Goal: Task Accomplishment & Management: Manage account settings

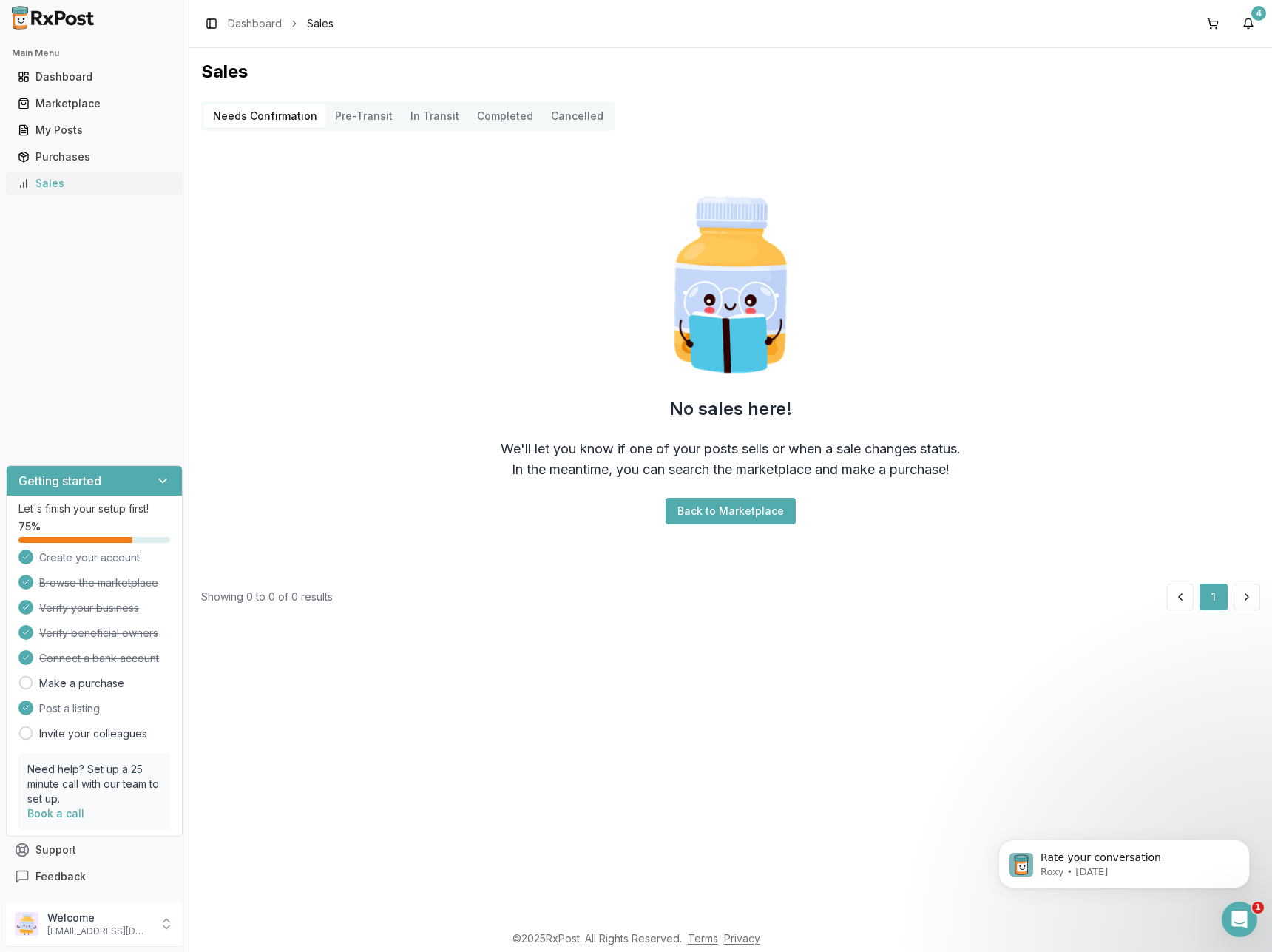
click at [40, 176] on link "Sales" at bounding box center [94, 183] width 165 height 27
click at [70, 147] on link "Purchases" at bounding box center [94, 157] width 165 height 27
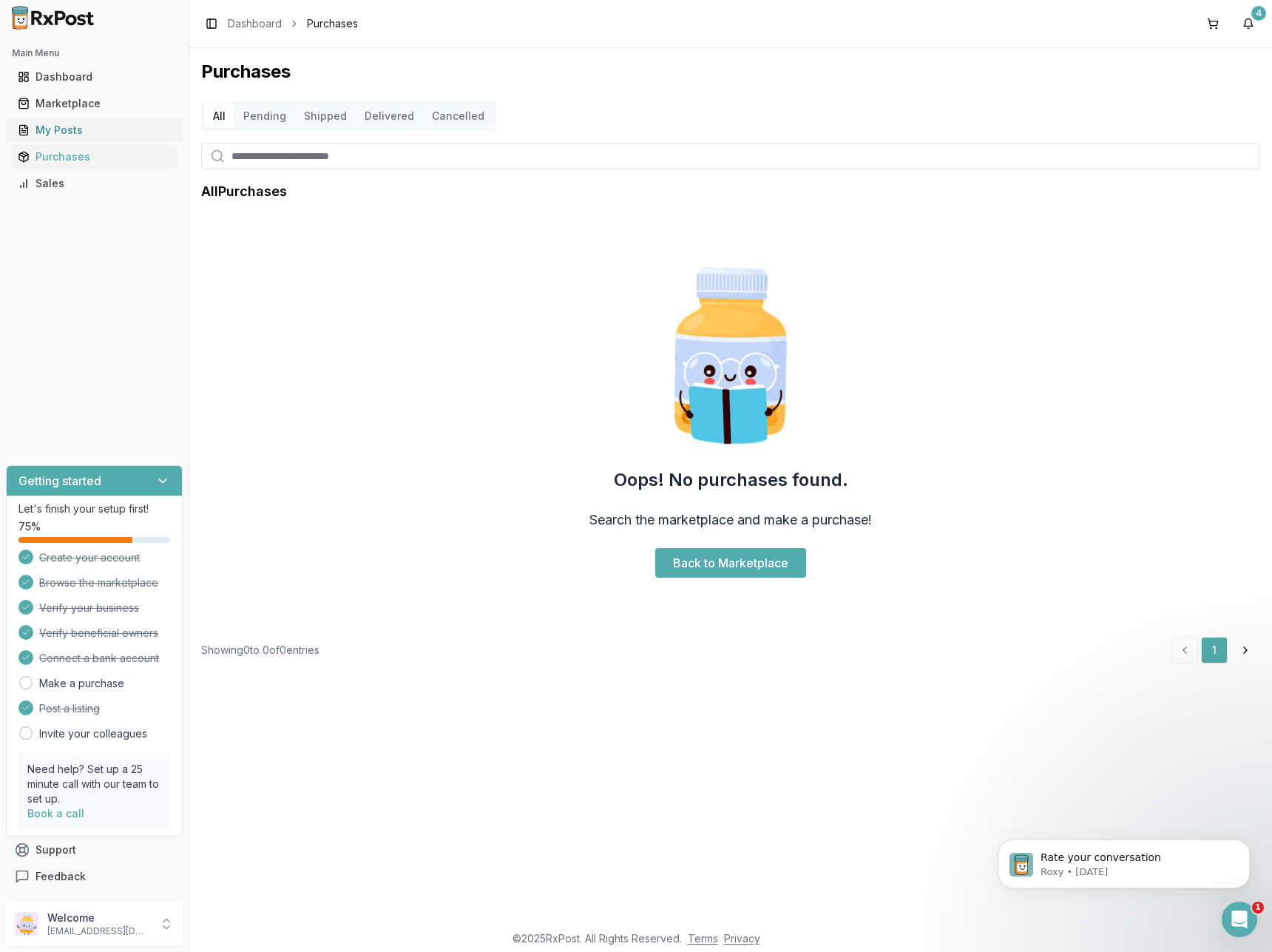
click at [75, 137] on div "My Posts" at bounding box center [94, 130] width 153 height 15
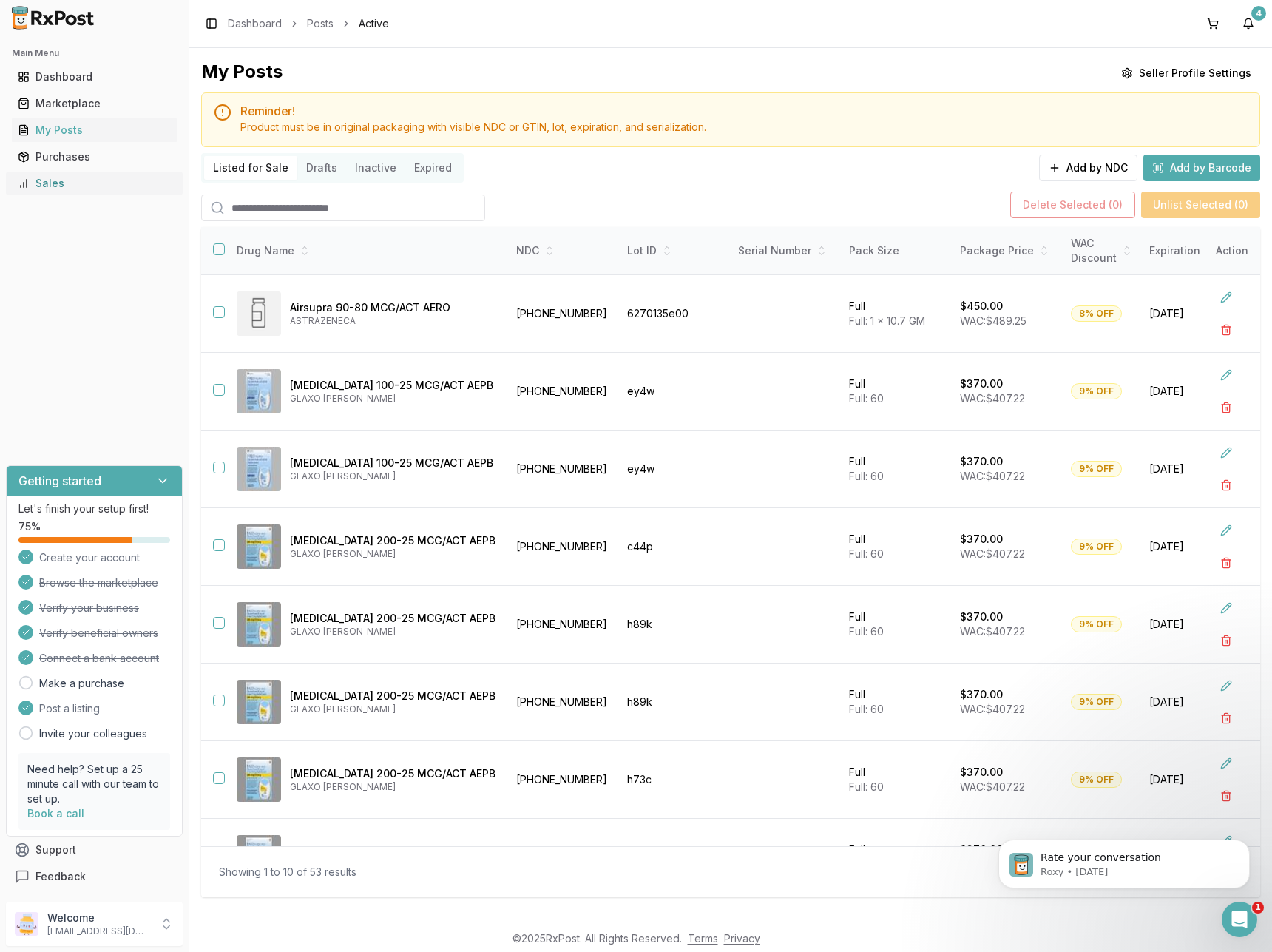
click at [79, 180] on div "Sales" at bounding box center [94, 182] width 153 height 15
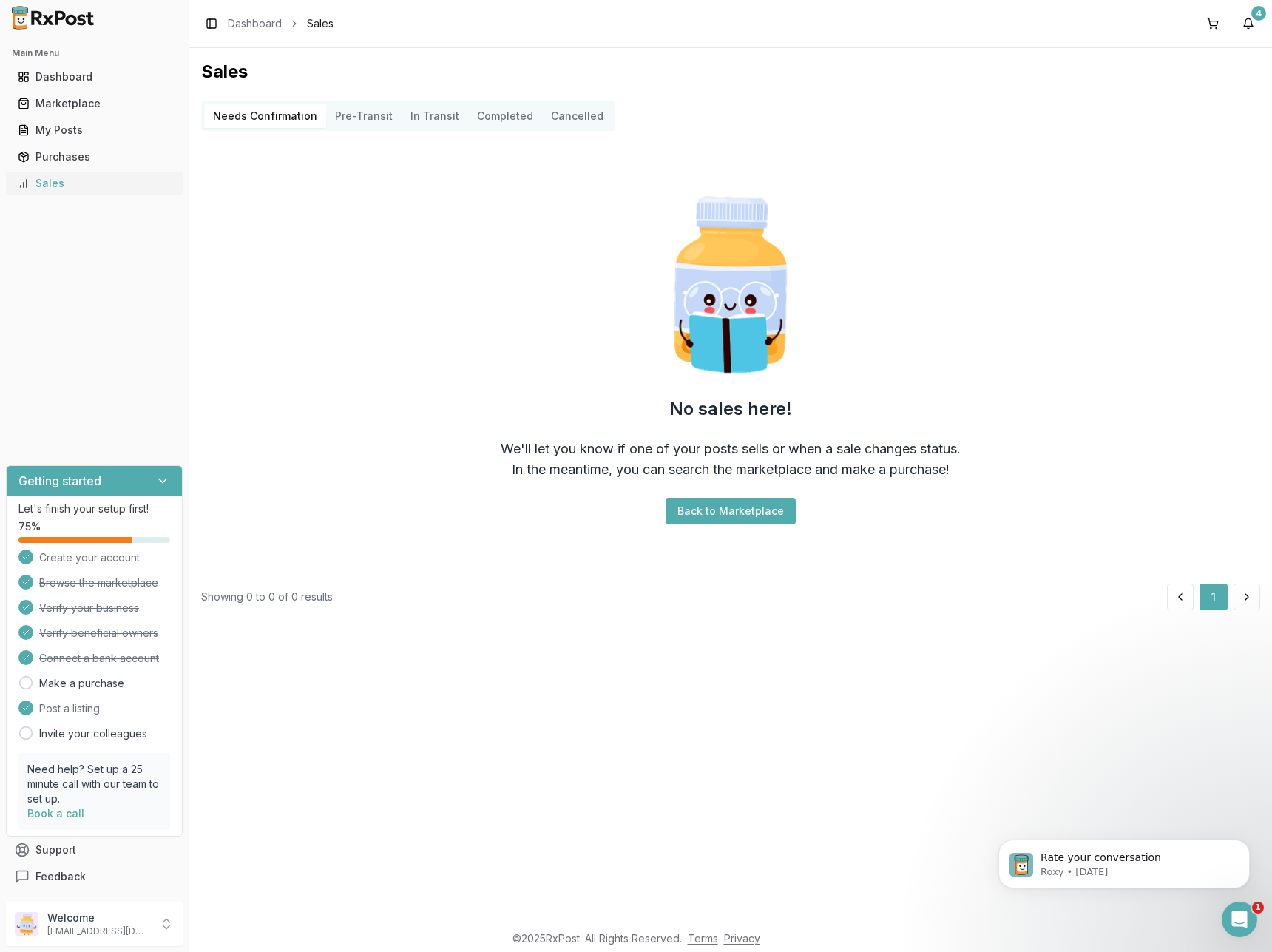
click at [59, 193] on link "Sales" at bounding box center [94, 183] width 165 height 27
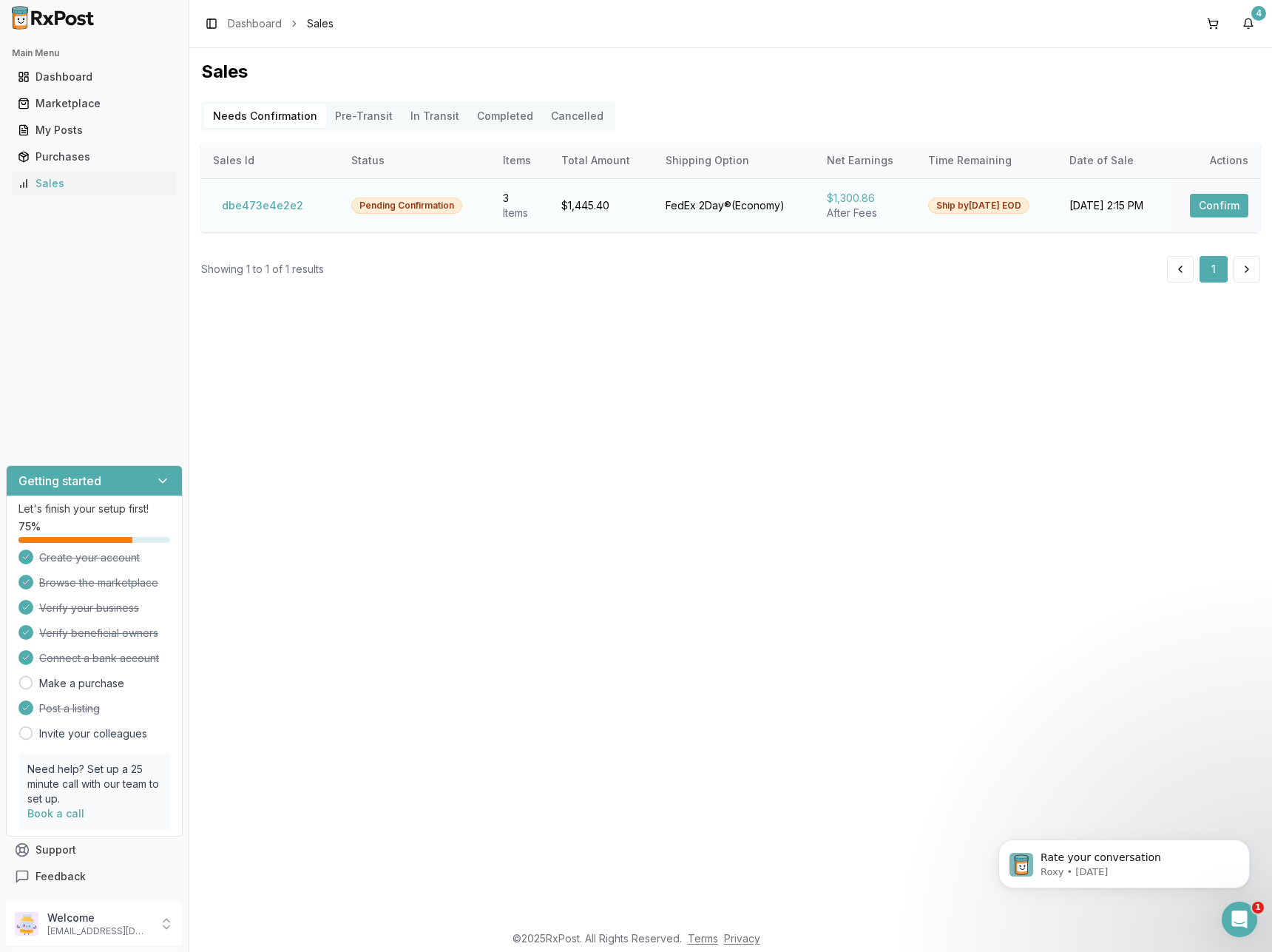
click at [1216, 206] on button "Confirm" at bounding box center [1218, 205] width 58 height 24
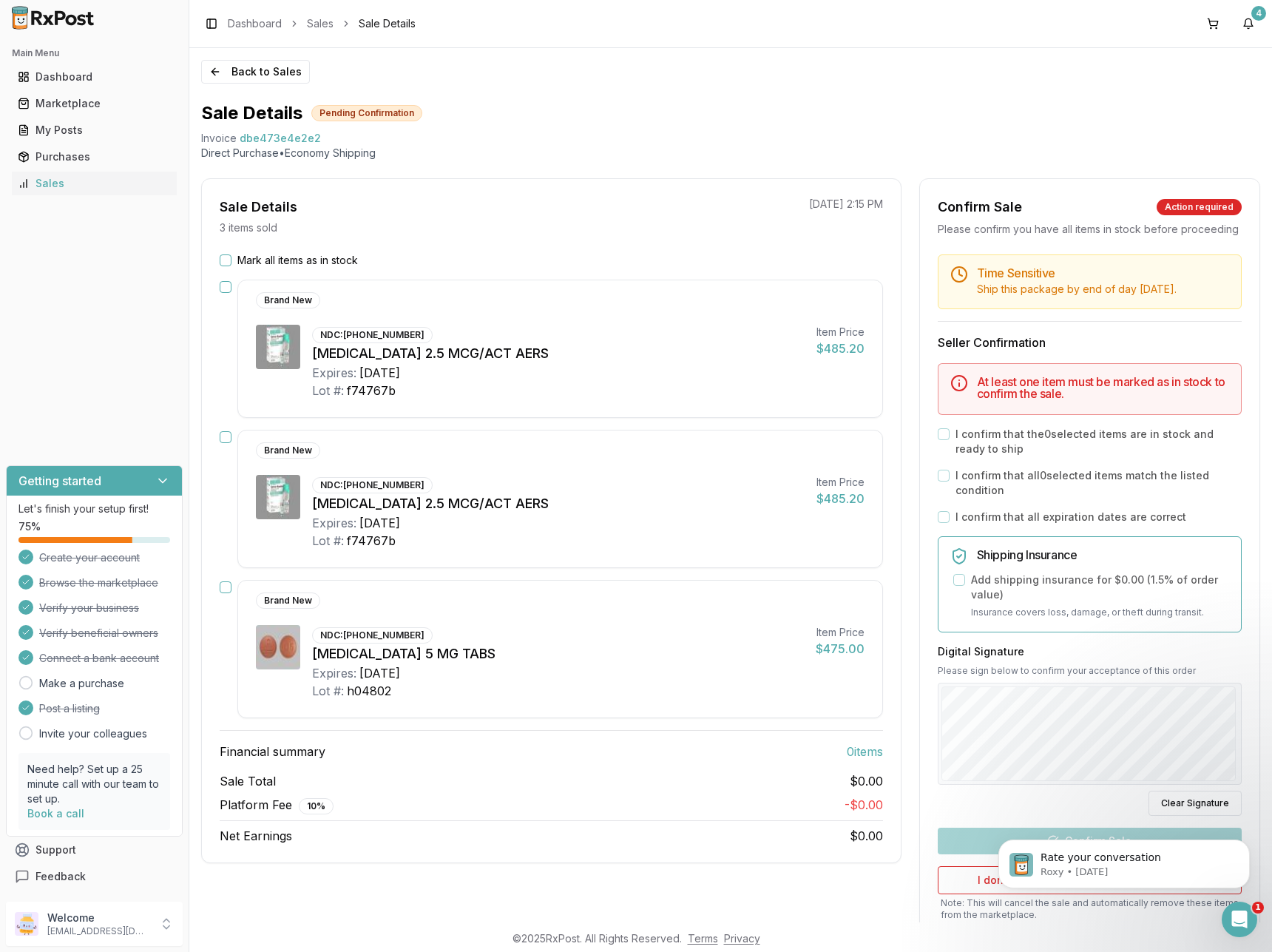
click at [225, 261] on button "Mark all items as in stock" at bounding box center [225, 261] width 12 height 12
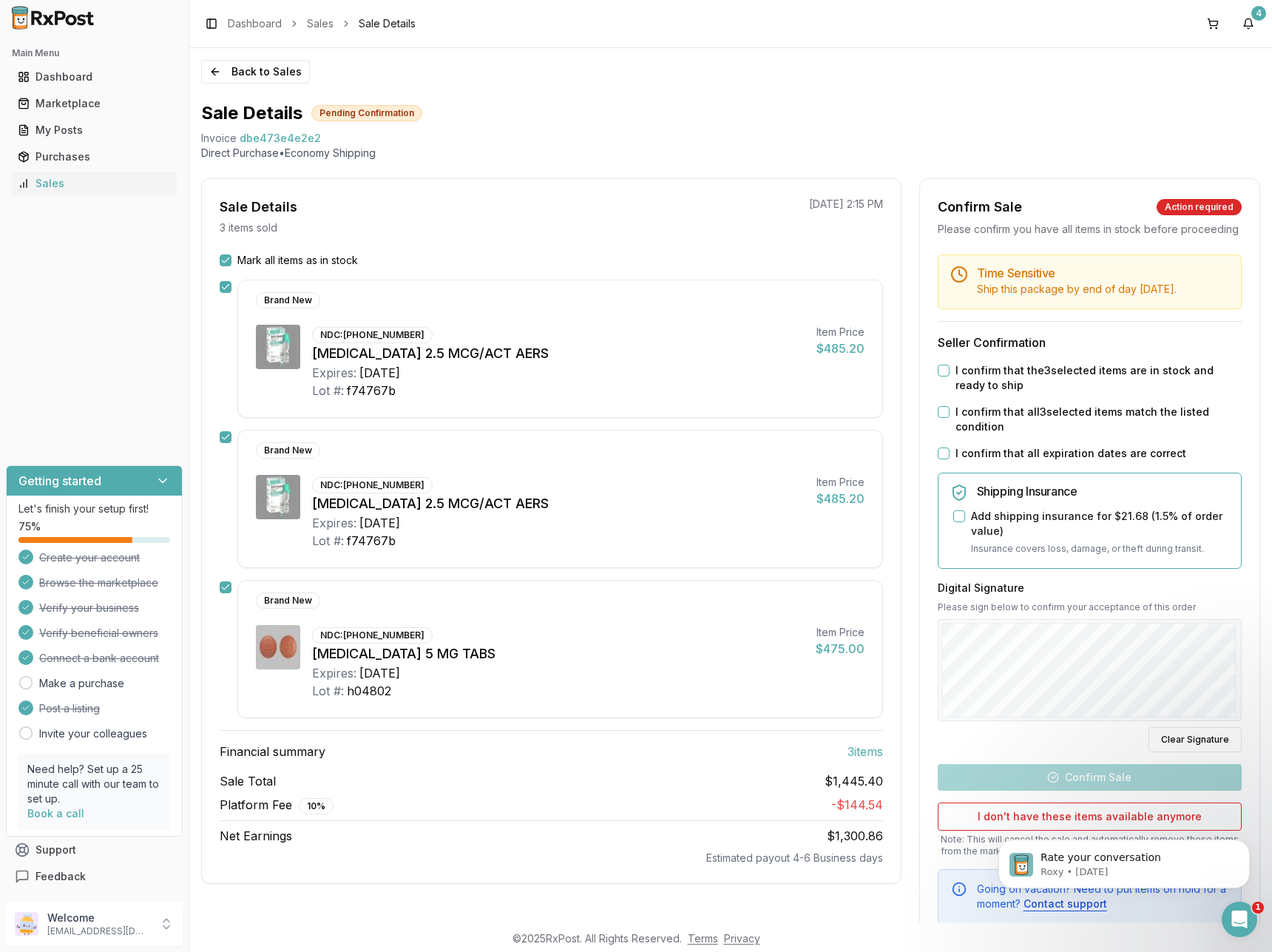
click at [940, 377] on button "I confirm that the 3 selected items are in stock and ready to ship" at bounding box center [944, 371] width 12 height 12
click at [940, 417] on button "I confirm that all 3 selected items match the listed condition" at bounding box center [944, 412] width 12 height 12
click at [939, 459] on button "I confirm that all expiration dates are correct" at bounding box center [944, 453] width 12 height 12
click at [1074, 787] on button "Confirm Sale" at bounding box center [1090, 776] width 303 height 27
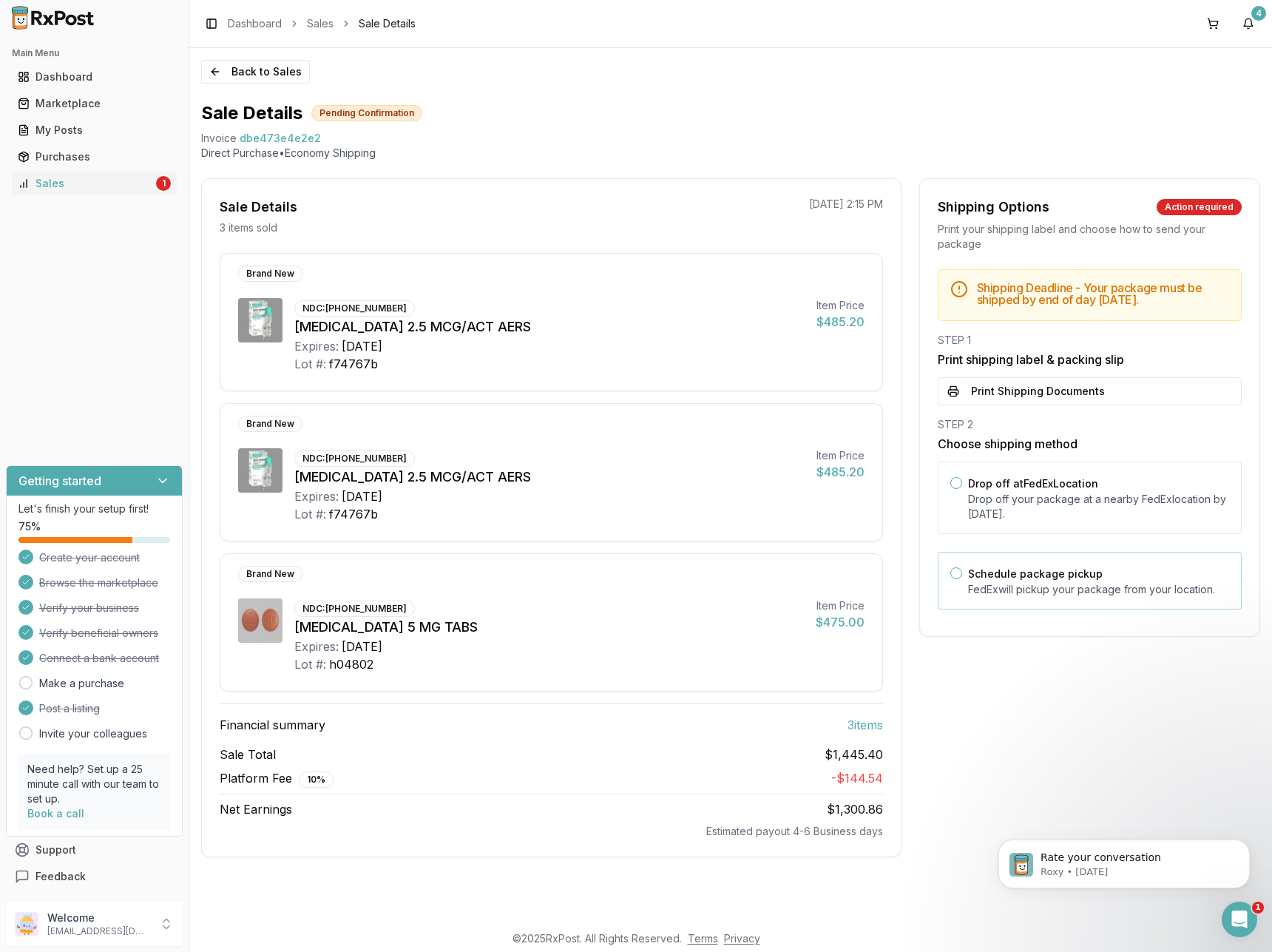
click at [958, 573] on button "Schedule package pickup" at bounding box center [956, 573] width 12 height 12
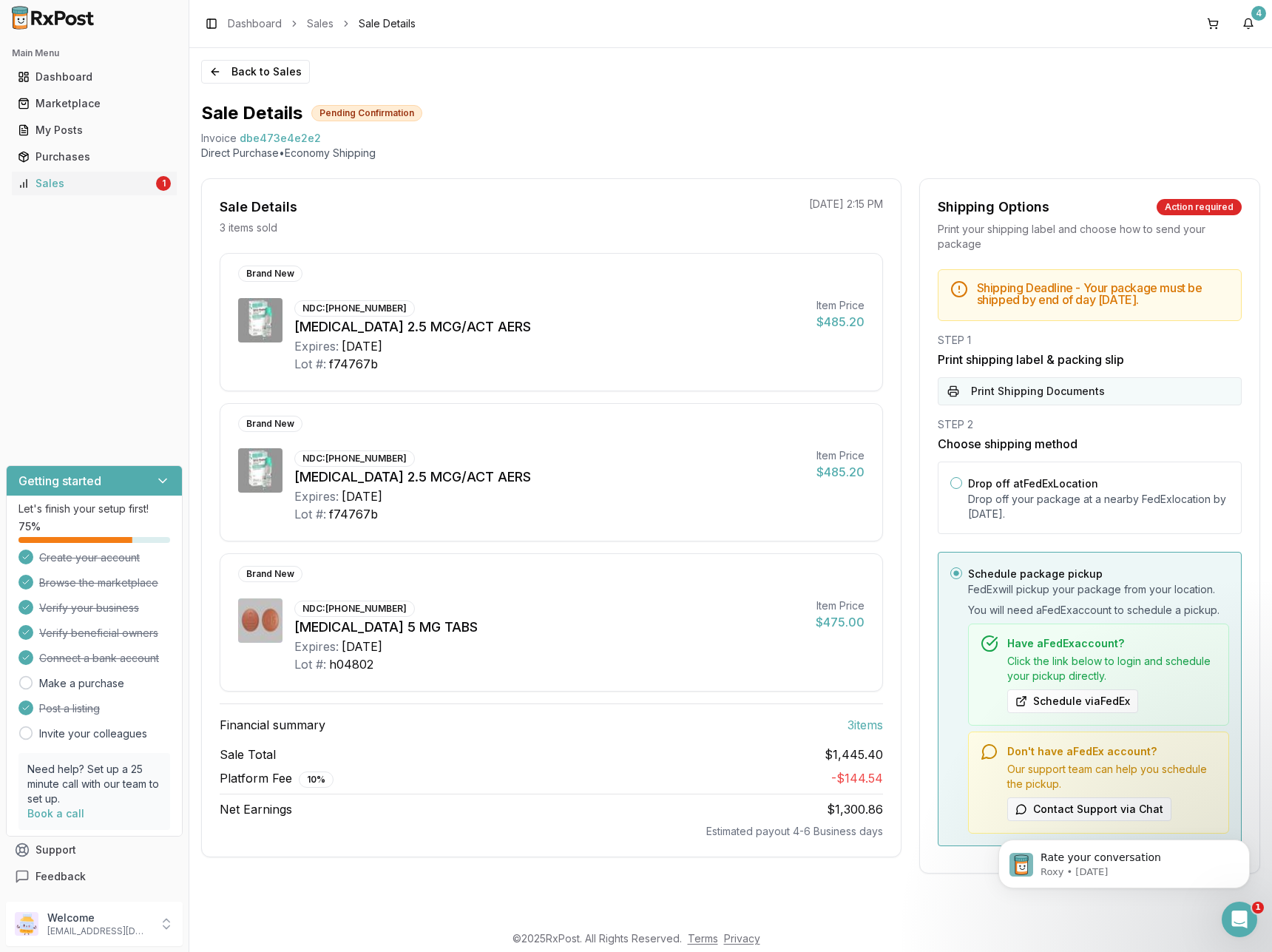
click at [1022, 392] on button "Print Shipping Documents" at bounding box center [1090, 391] width 303 height 28
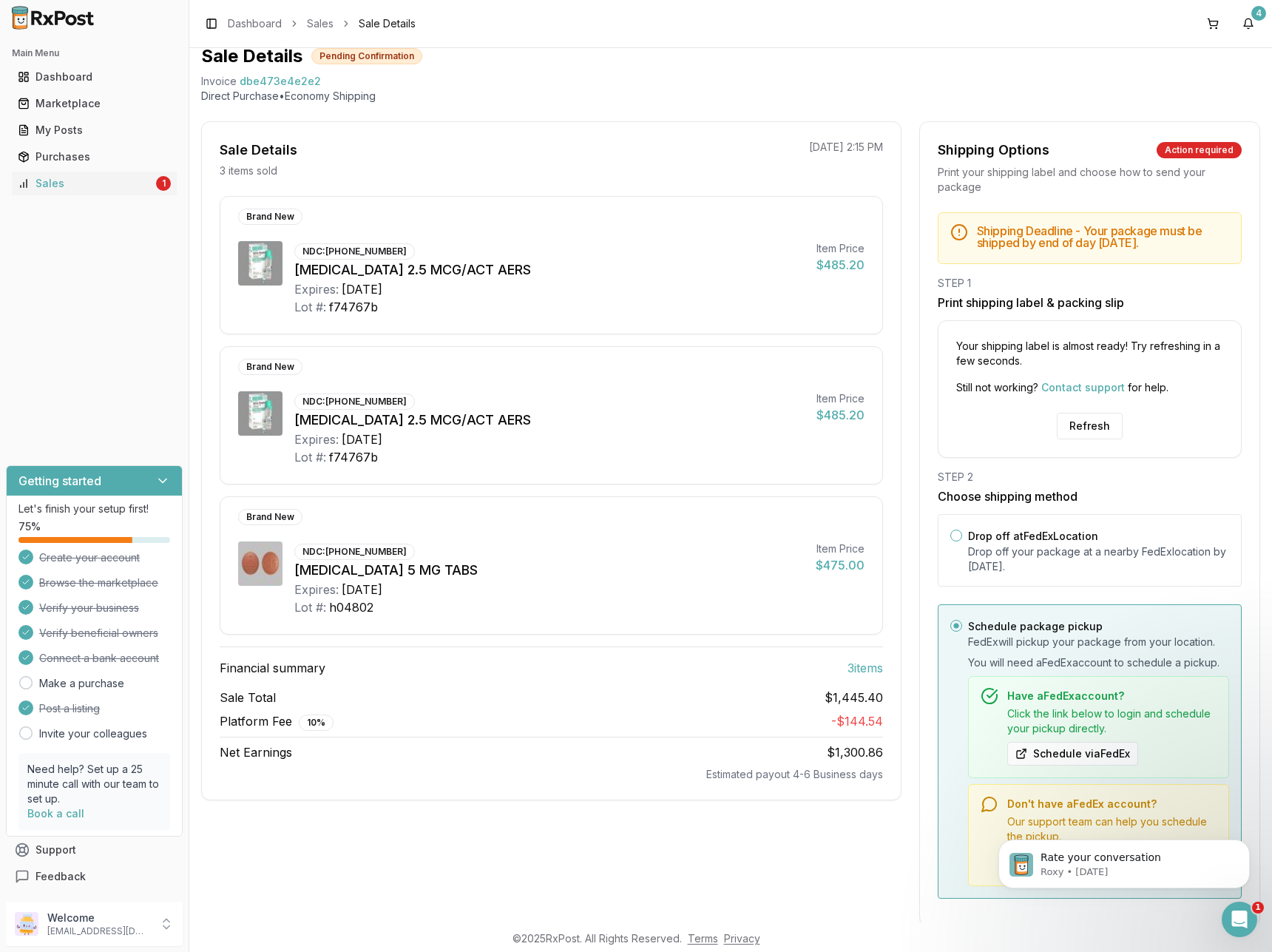
scroll to position [84, 0]
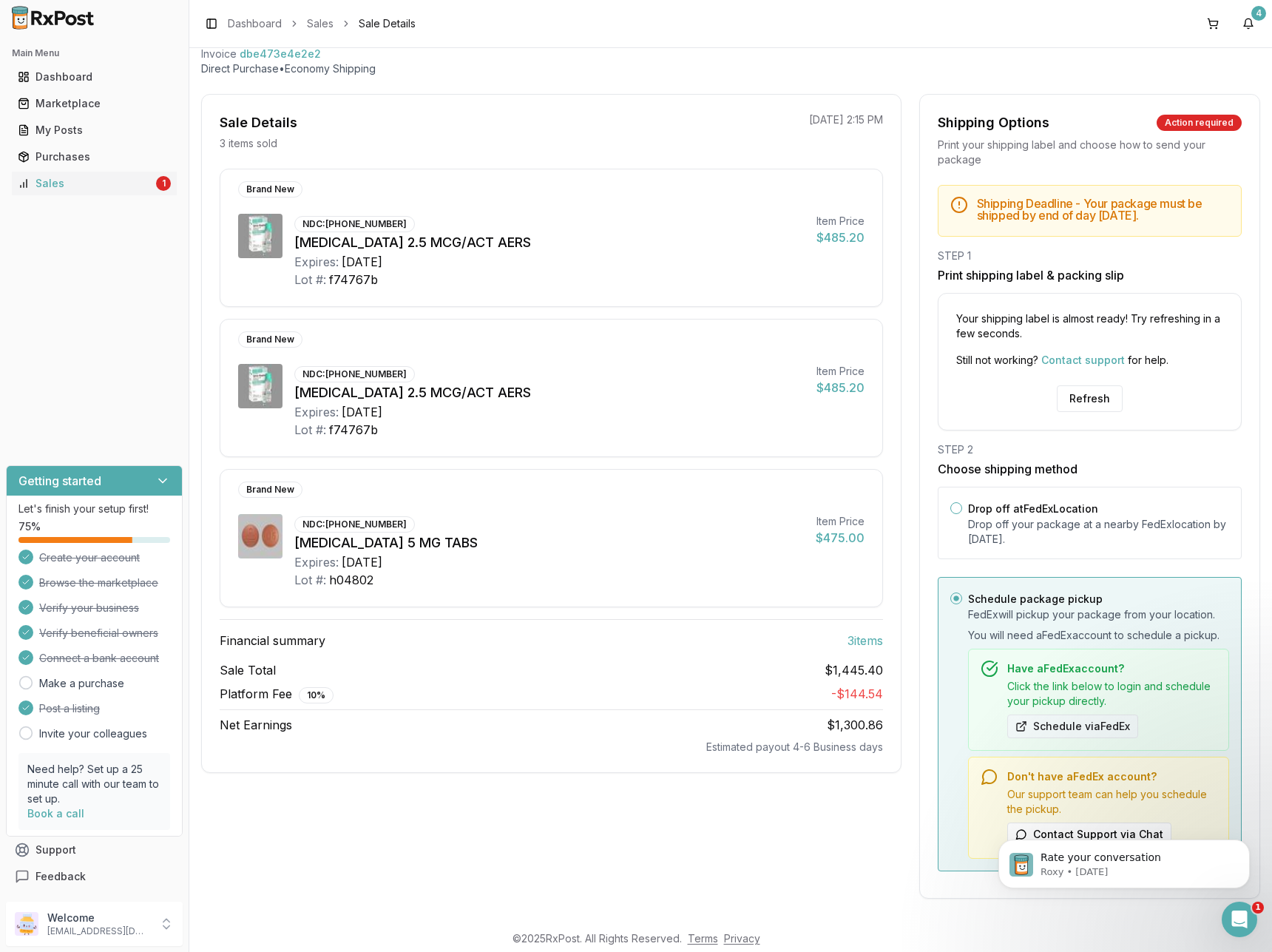
click at [1070, 727] on button "Schedule via FedEx" at bounding box center [1073, 726] width 131 height 24
click at [1086, 396] on button "Refresh" at bounding box center [1090, 399] width 65 height 27
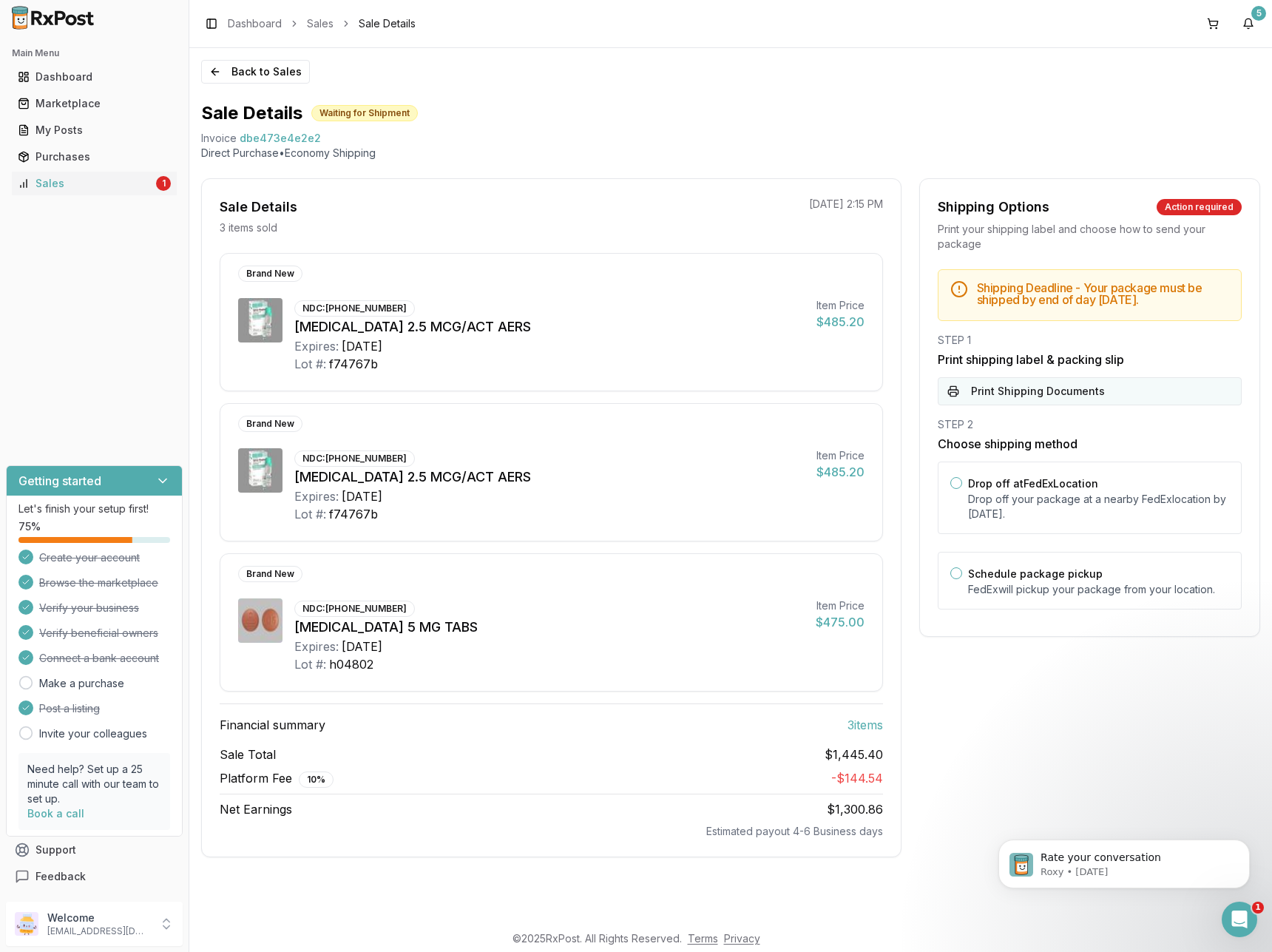
click at [1023, 386] on button "Print Shipping Documents" at bounding box center [1090, 391] width 303 height 28
click at [76, 179] on div "Sales" at bounding box center [85, 182] width 135 height 15
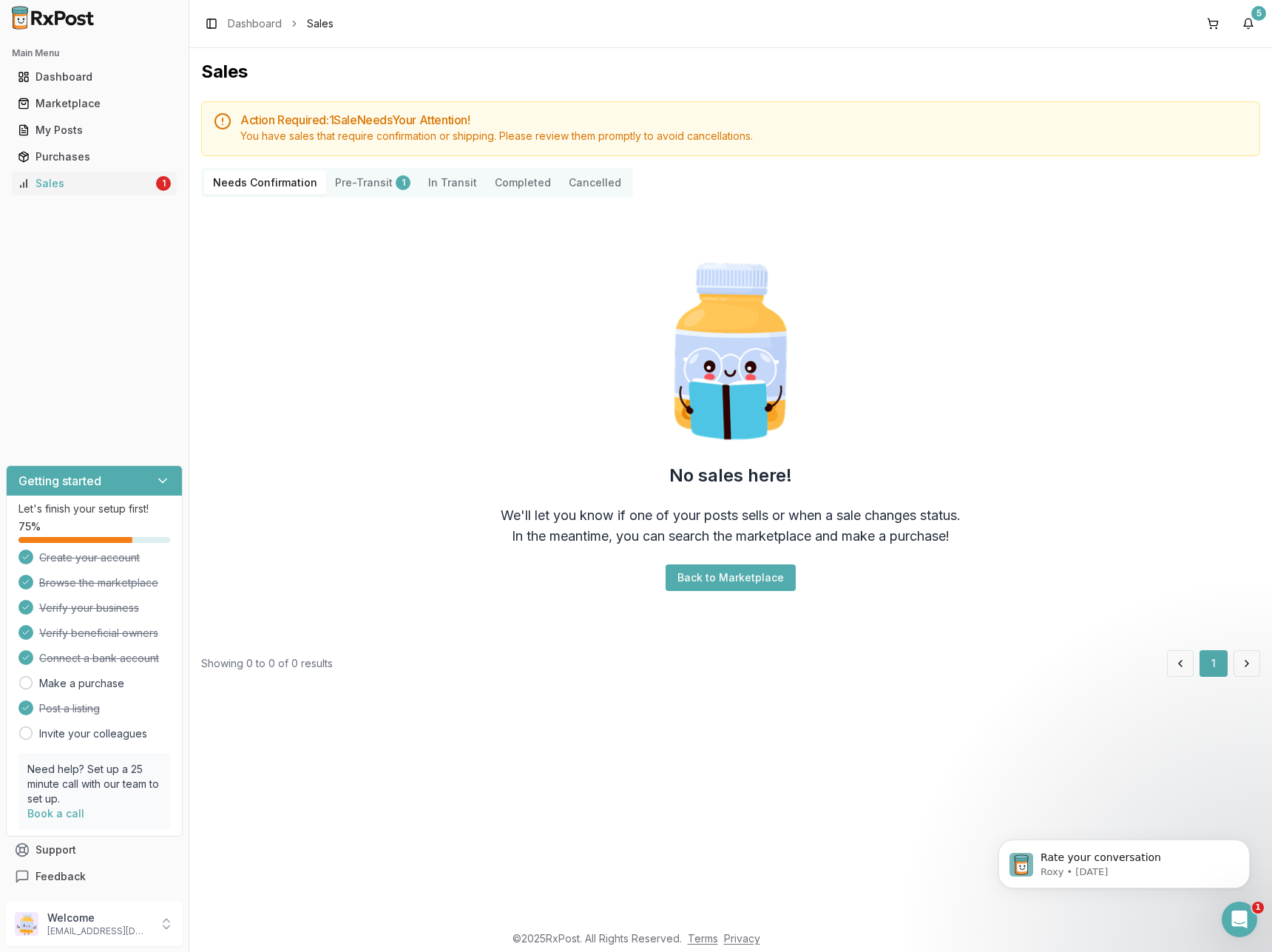
click at [370, 184] on button "Pre-Transit 1" at bounding box center [373, 182] width 93 height 24
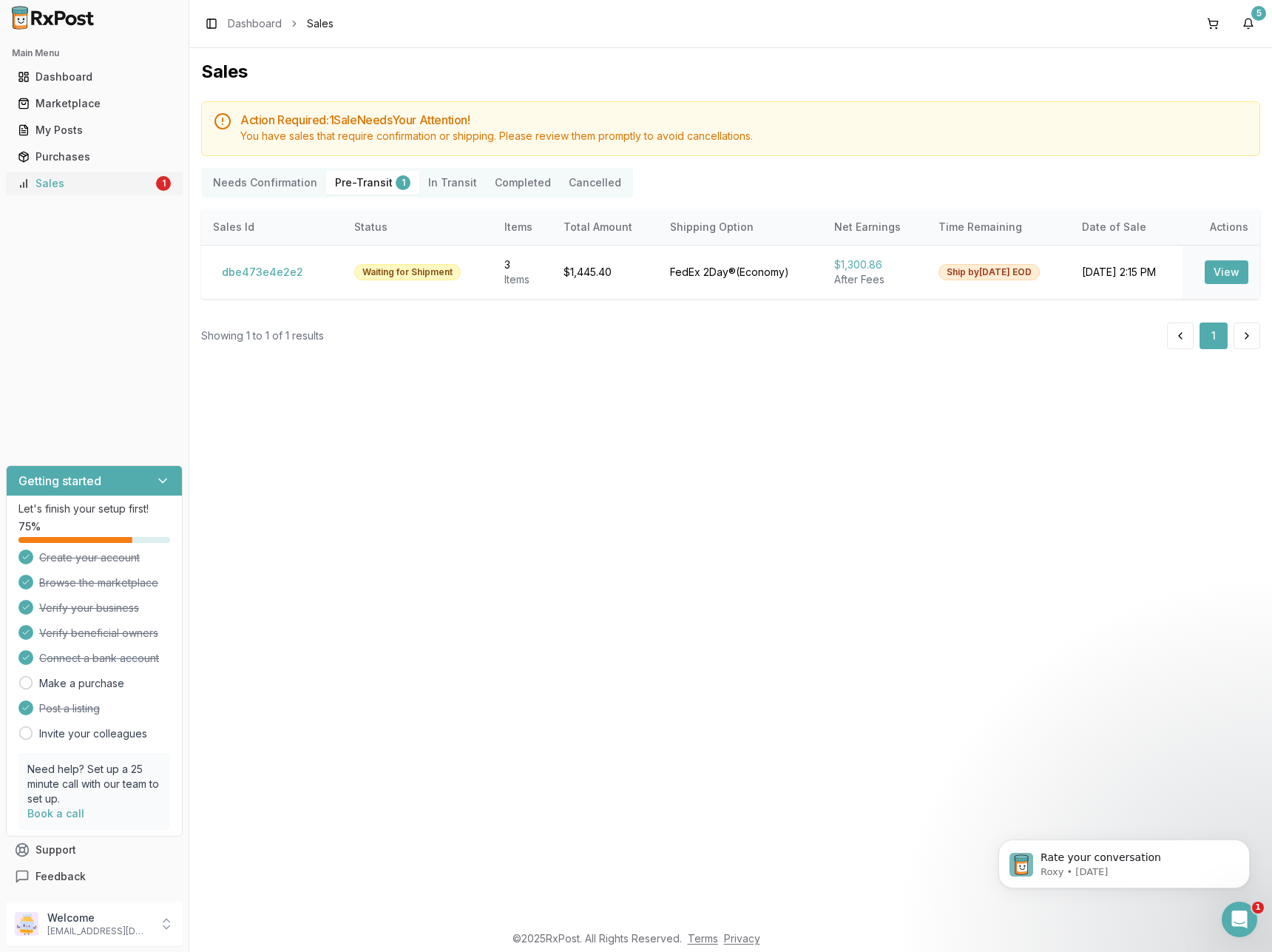
click at [58, 178] on div "Sales" at bounding box center [85, 182] width 135 height 15
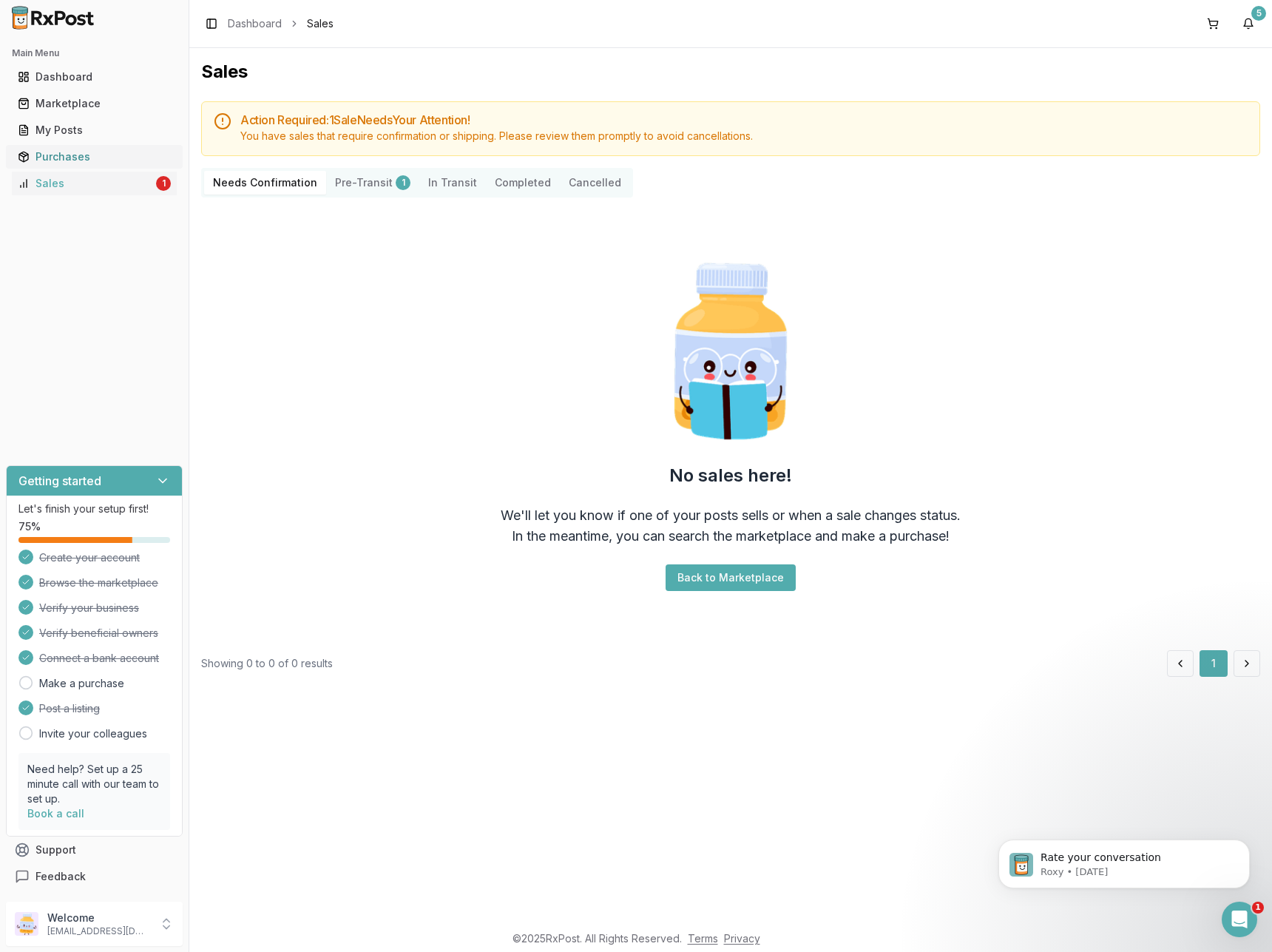
click at [67, 152] on div "Purchases" at bounding box center [94, 157] width 153 height 15
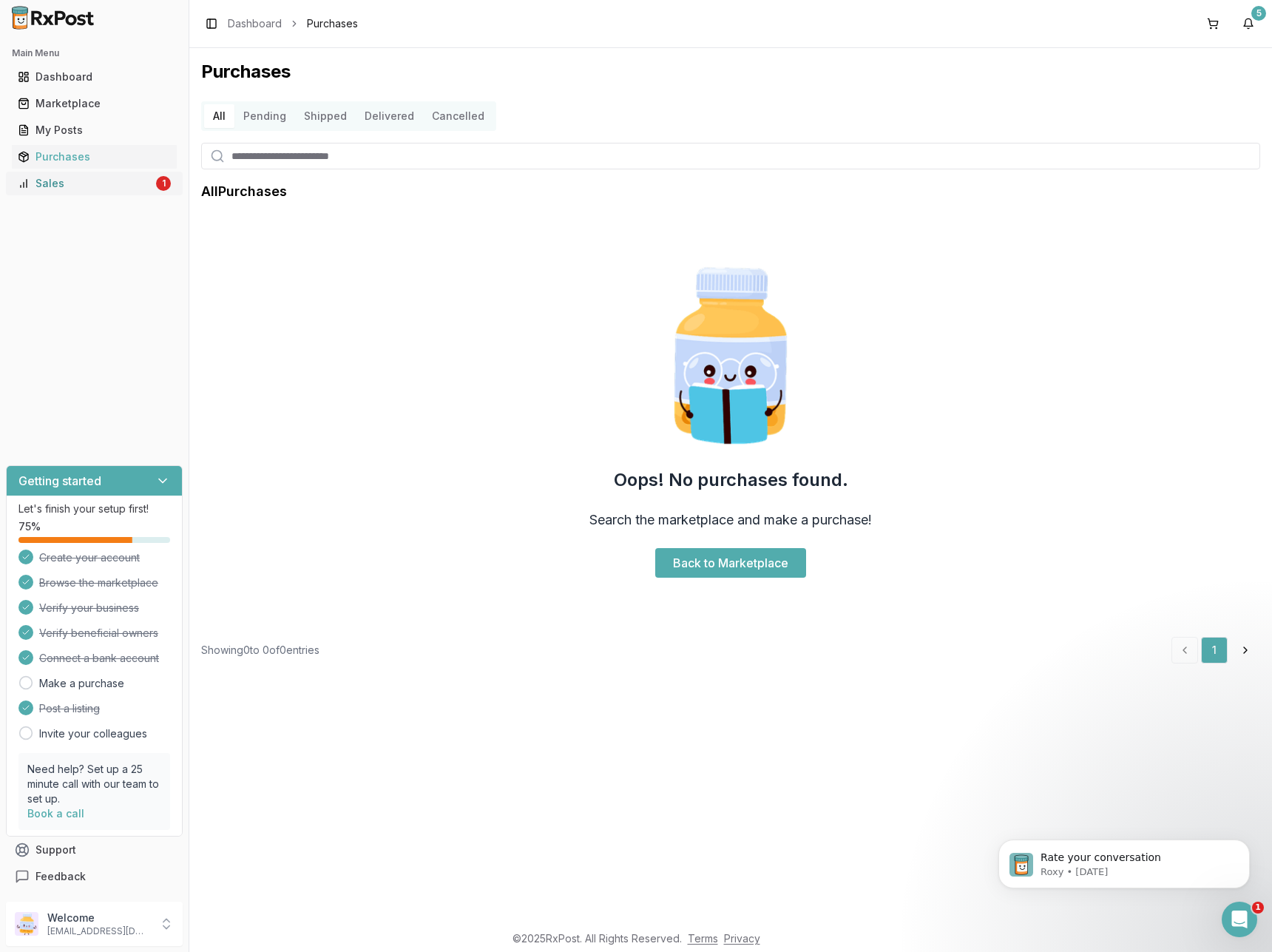
click at [66, 179] on div "Sales" at bounding box center [85, 182] width 135 height 15
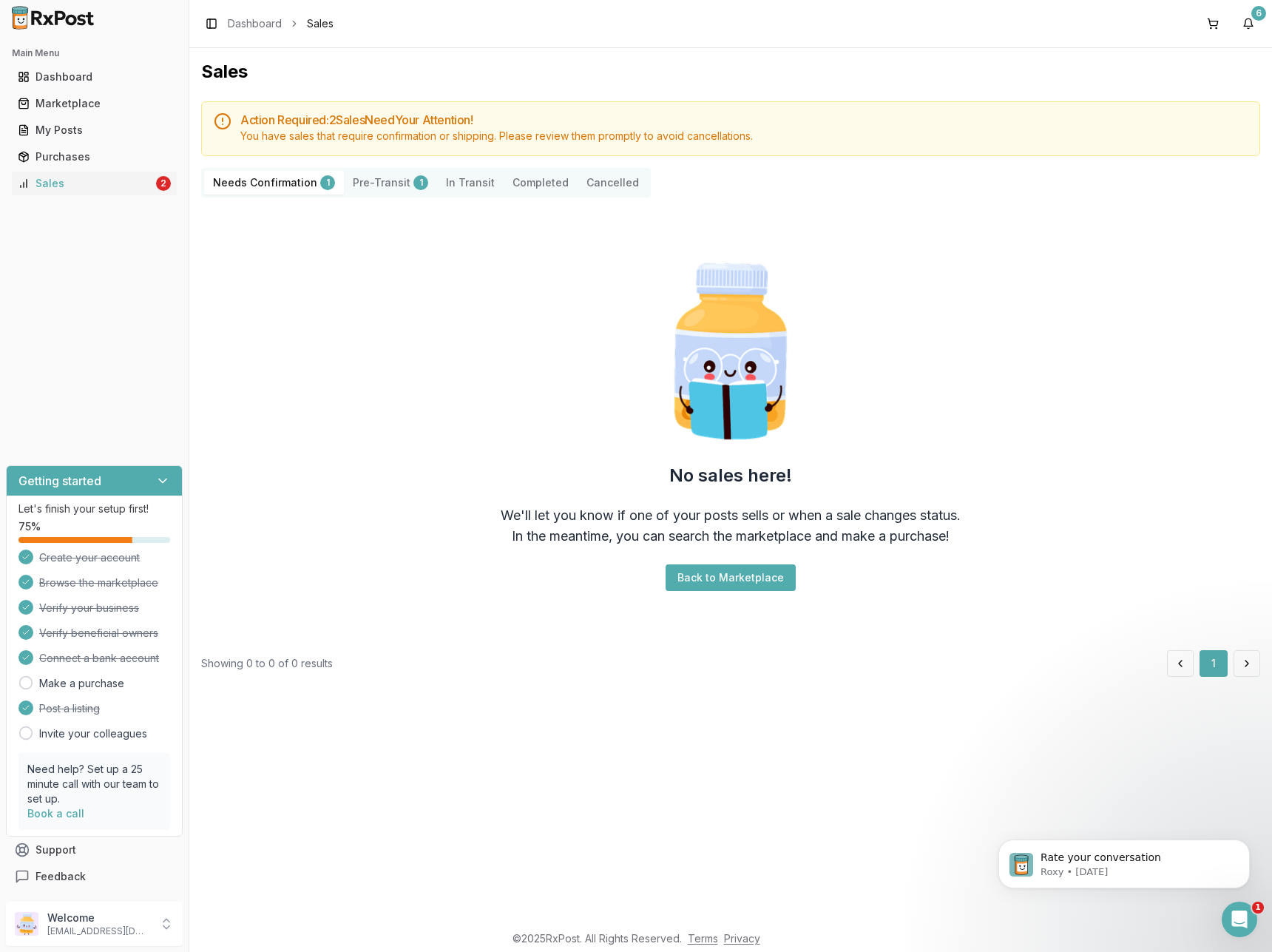
click at [245, 177] on Confirmation "Needs Confirmation 1" at bounding box center [274, 182] width 140 height 24
click at [78, 184] on div "Sales" at bounding box center [85, 182] width 135 height 15
click at [58, 165] on link "Purchases" at bounding box center [94, 157] width 165 height 27
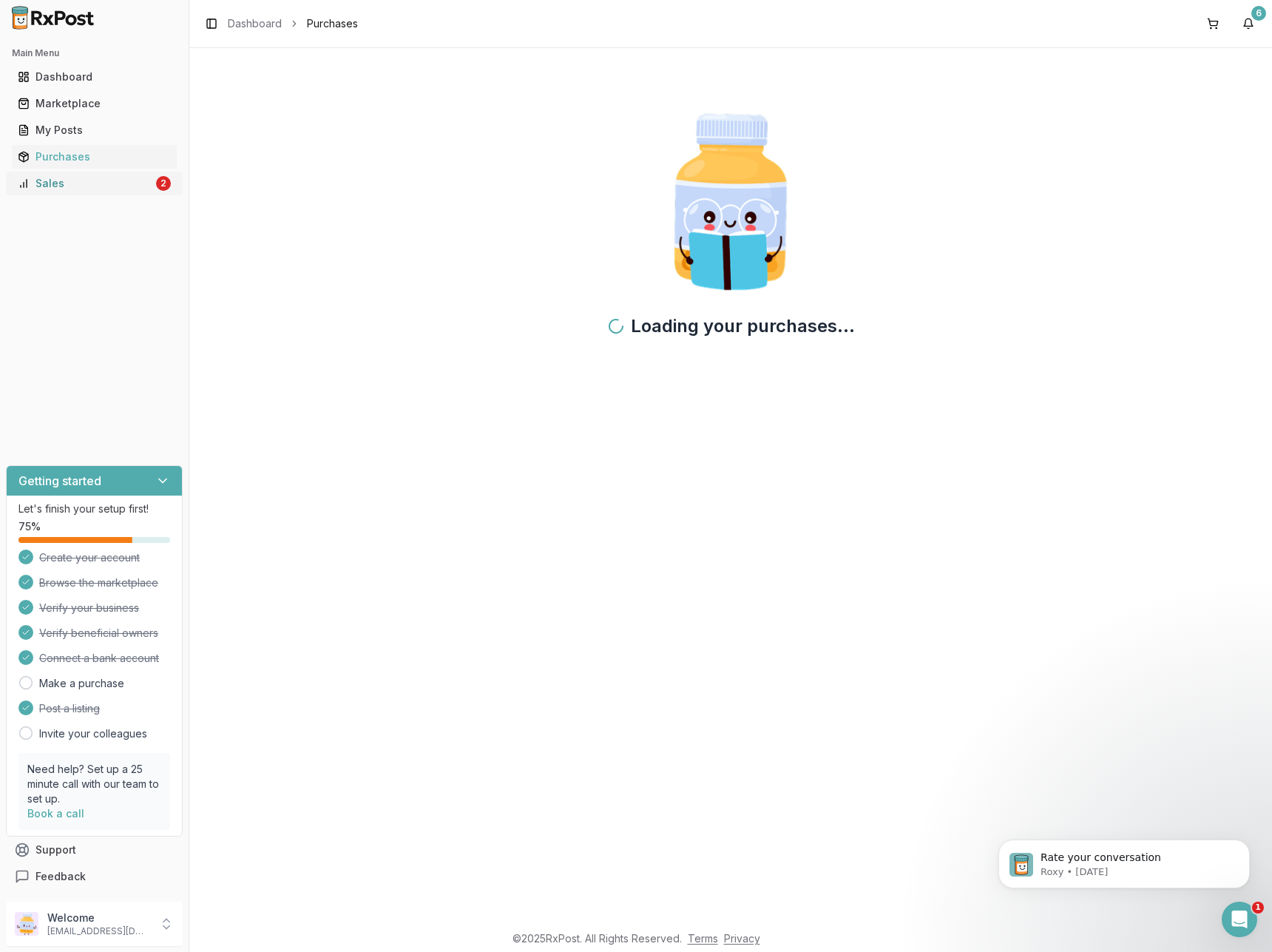
click at [62, 178] on div "Sales" at bounding box center [85, 182] width 135 height 15
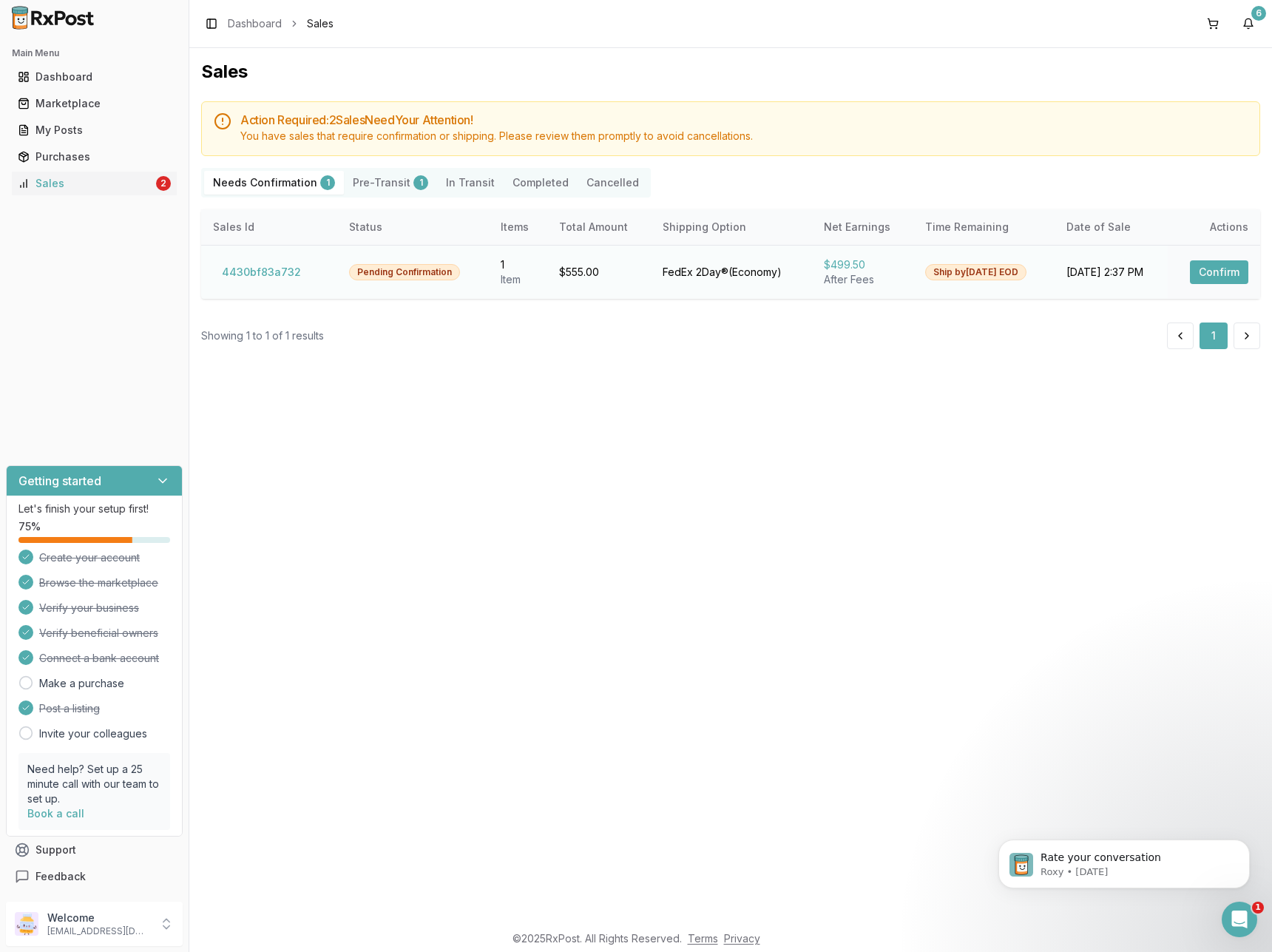
click at [1216, 277] on button "Confirm" at bounding box center [1218, 273] width 58 height 24
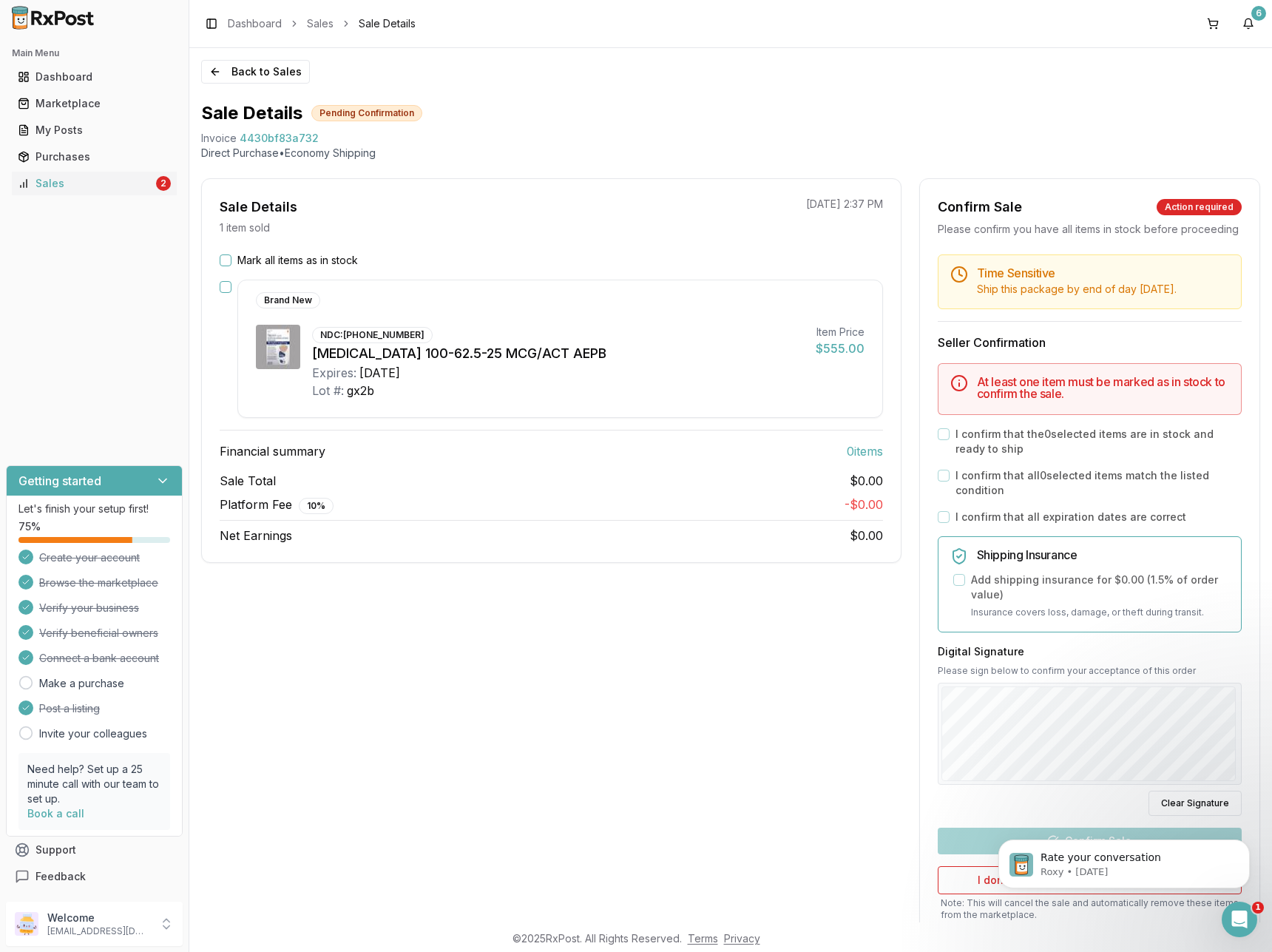
click at [227, 263] on button "Mark all items as in stock" at bounding box center [225, 261] width 12 height 12
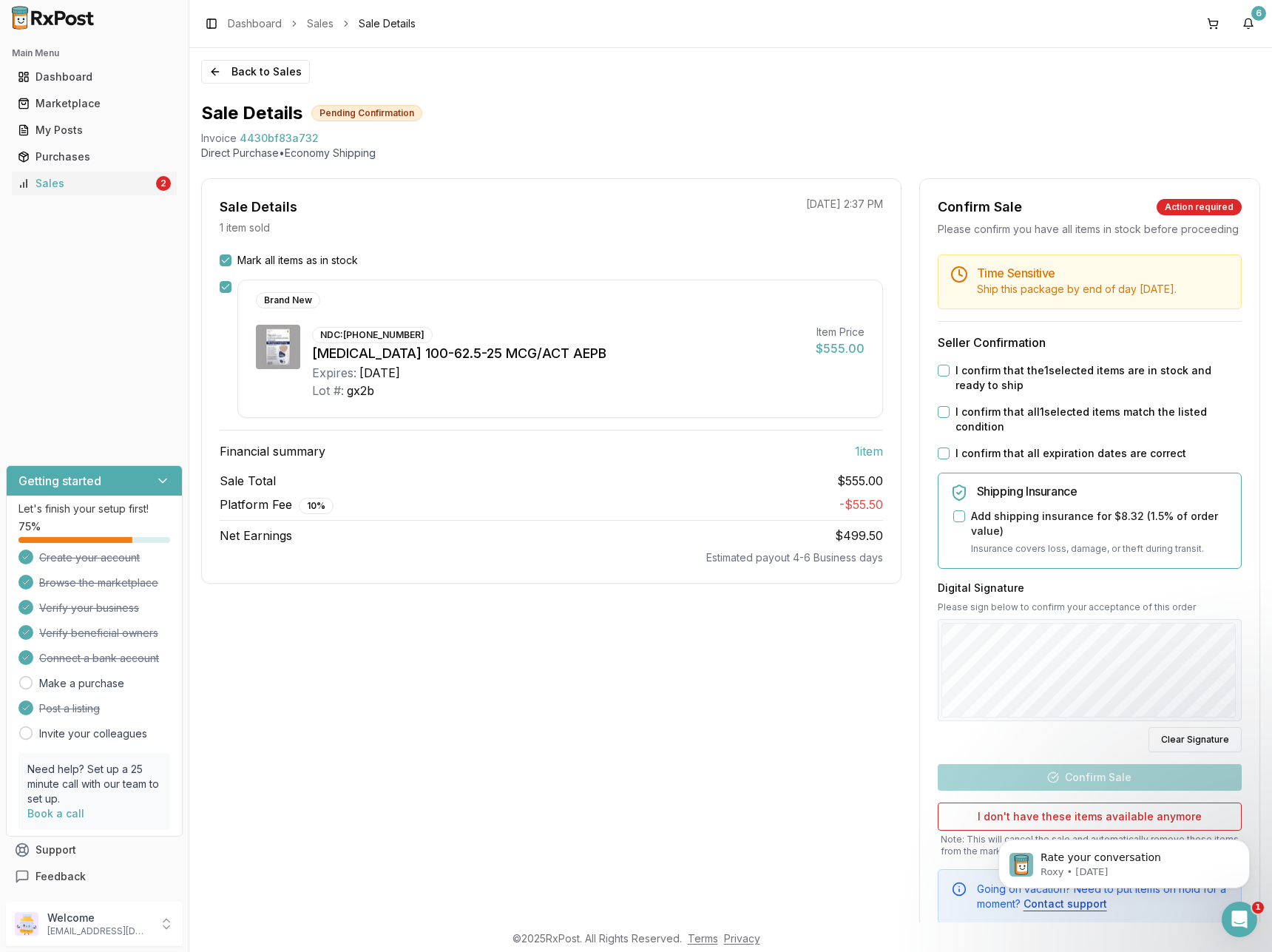
click at [940, 377] on button "I confirm that the 1 selected items are in stock and ready to ship" at bounding box center [944, 371] width 12 height 12
click at [940, 417] on button "I confirm that all 1 selected items match the listed condition" at bounding box center [944, 412] width 12 height 12
click at [938, 459] on button "I confirm that all expiration dates are correct" at bounding box center [944, 453] width 12 height 12
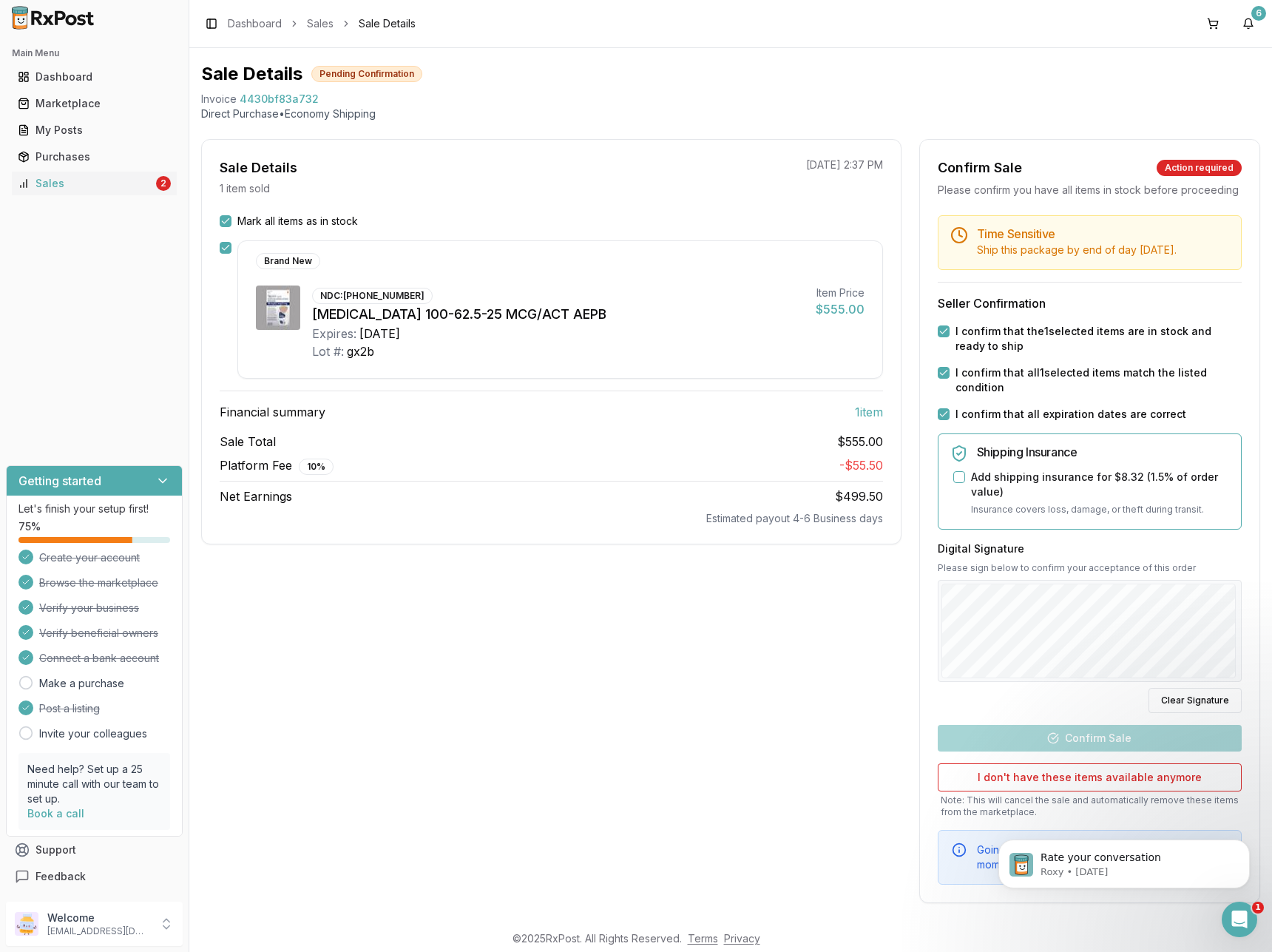
scroll to position [59, 0]
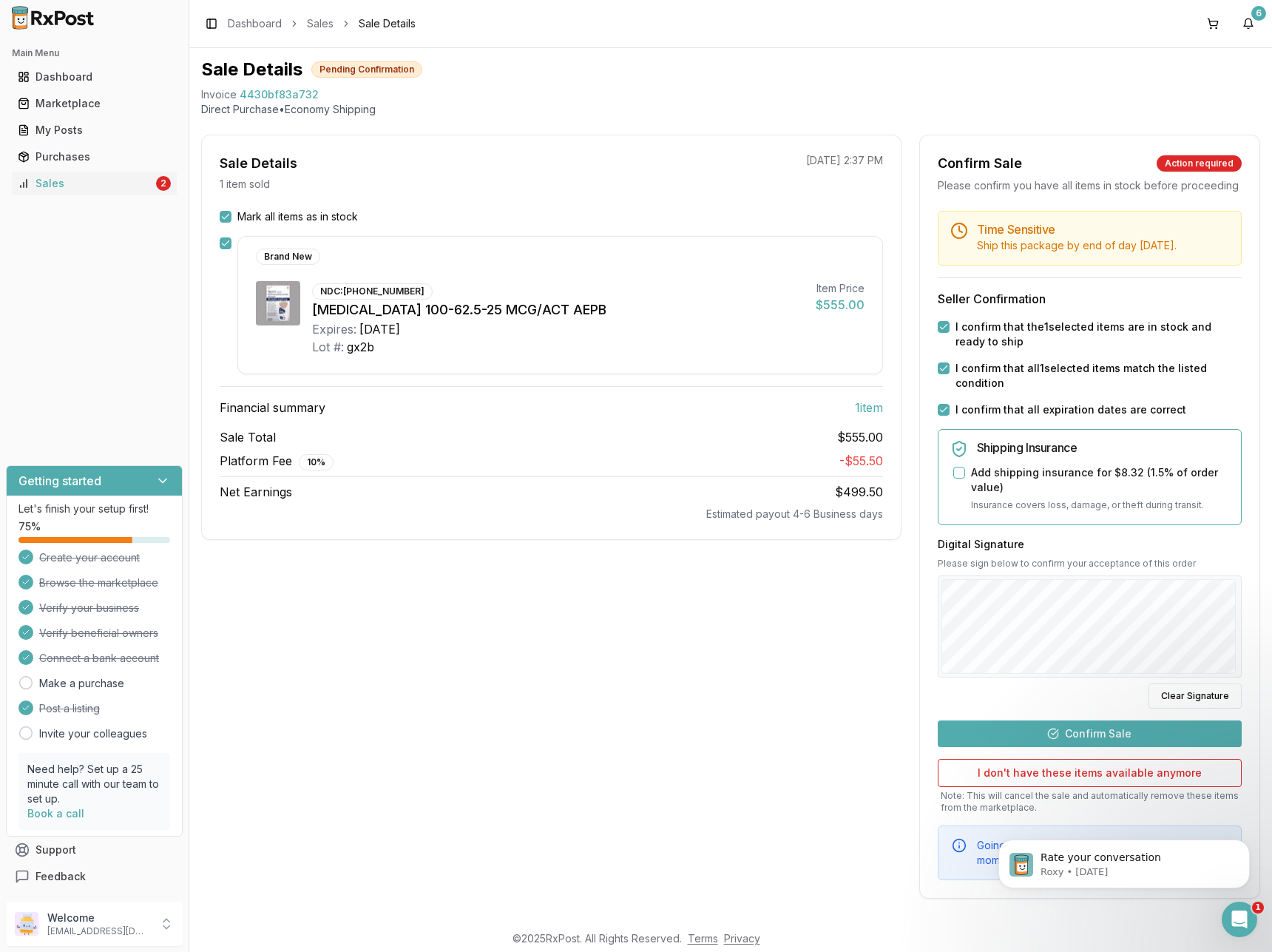
click at [1123, 735] on button "Confirm Sale" at bounding box center [1090, 733] width 303 height 27
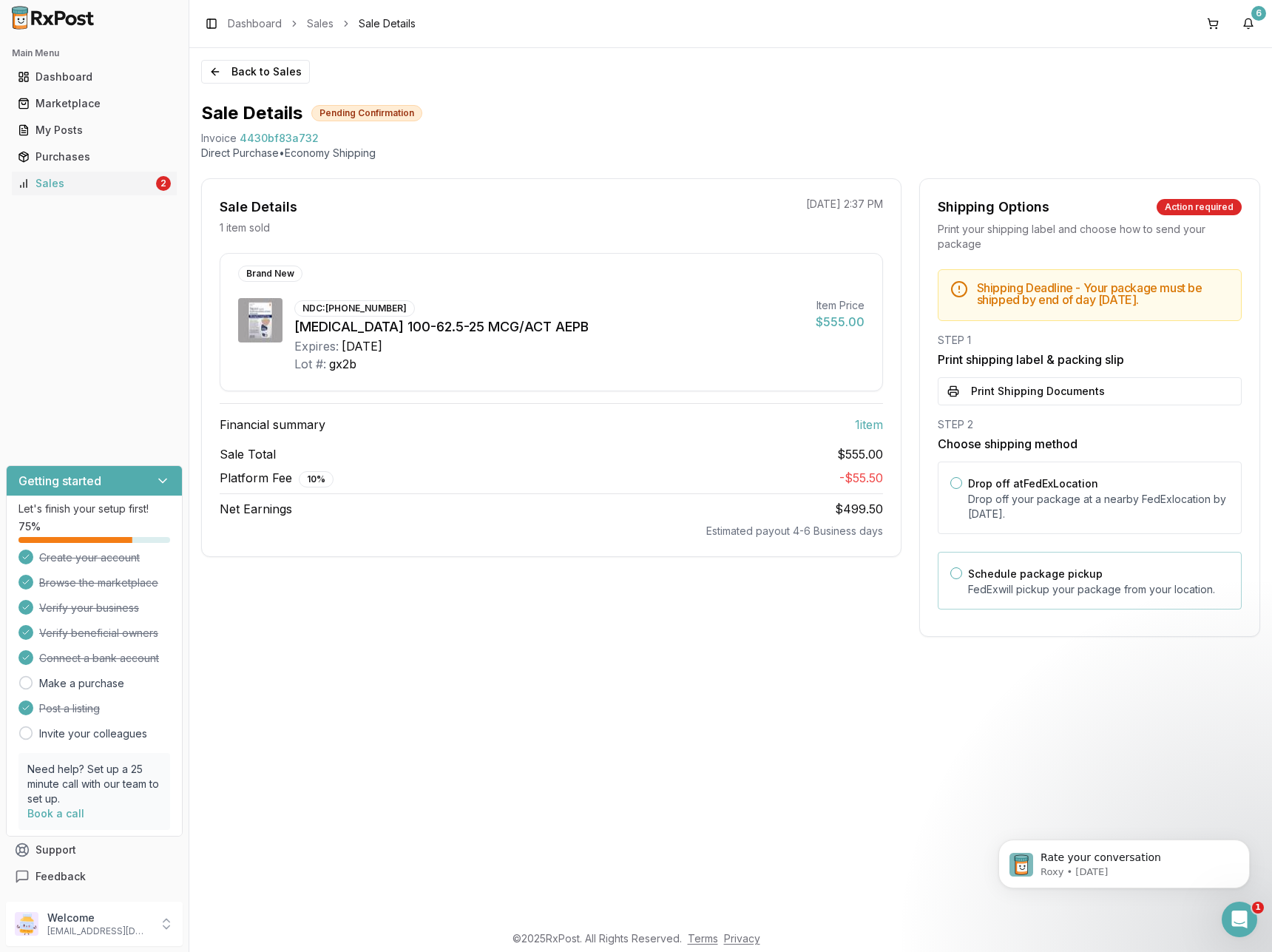
click at [955, 573] on button "Schedule package pickup" at bounding box center [956, 573] width 12 height 12
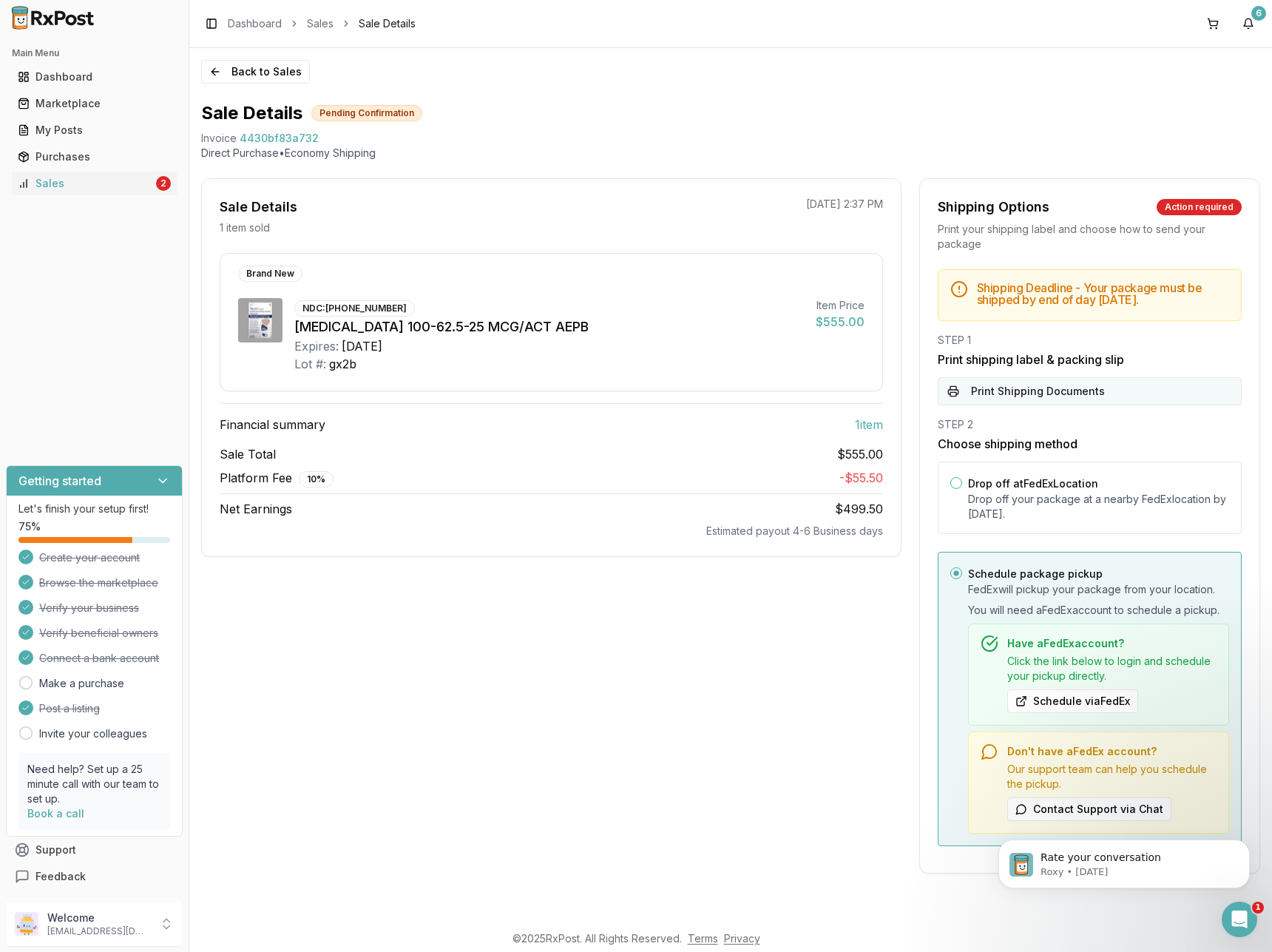
click at [1028, 394] on button "Print Shipping Documents" at bounding box center [1090, 391] width 303 height 28
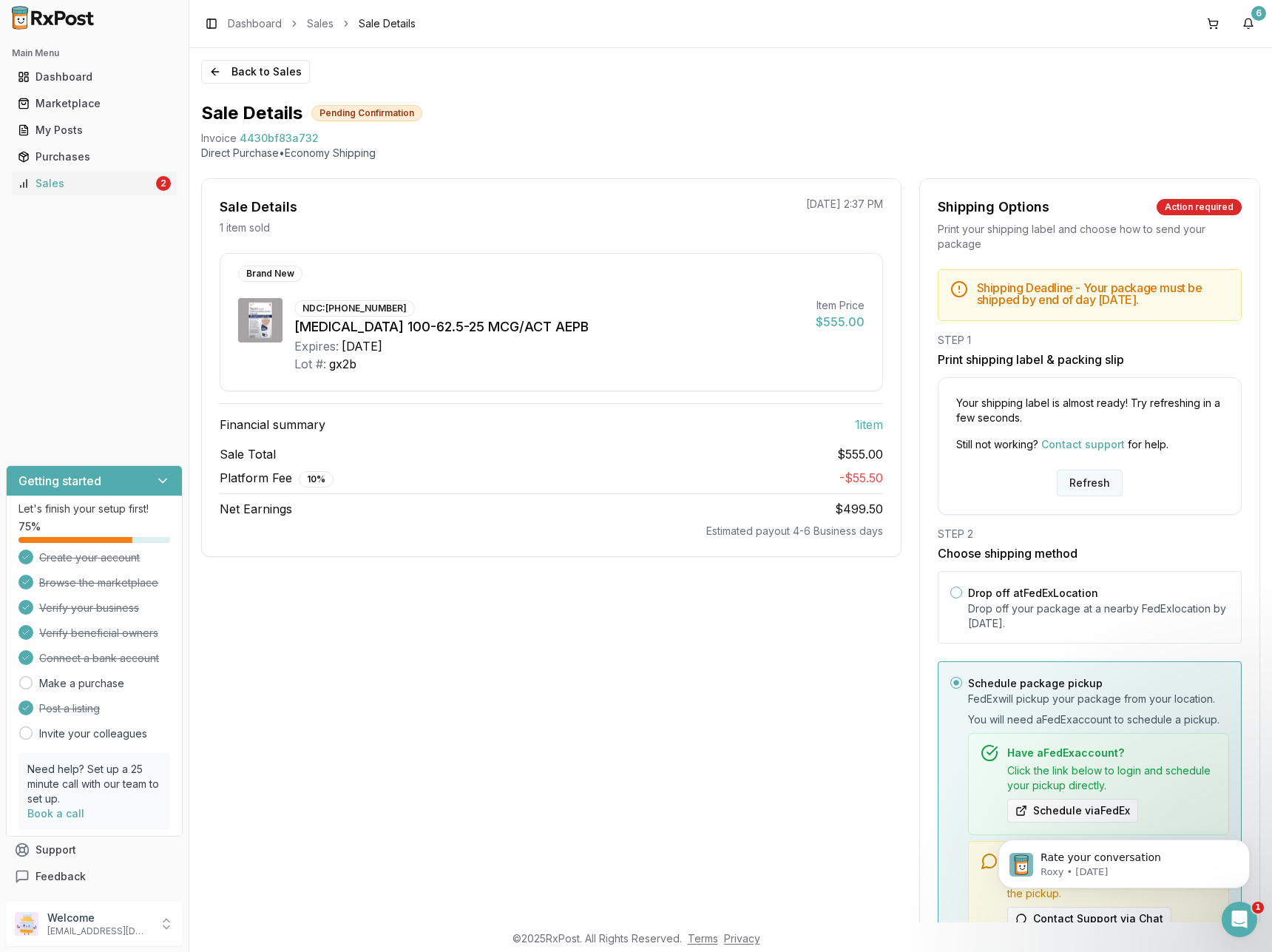
click at [1058, 486] on button "Refresh" at bounding box center [1090, 483] width 65 height 27
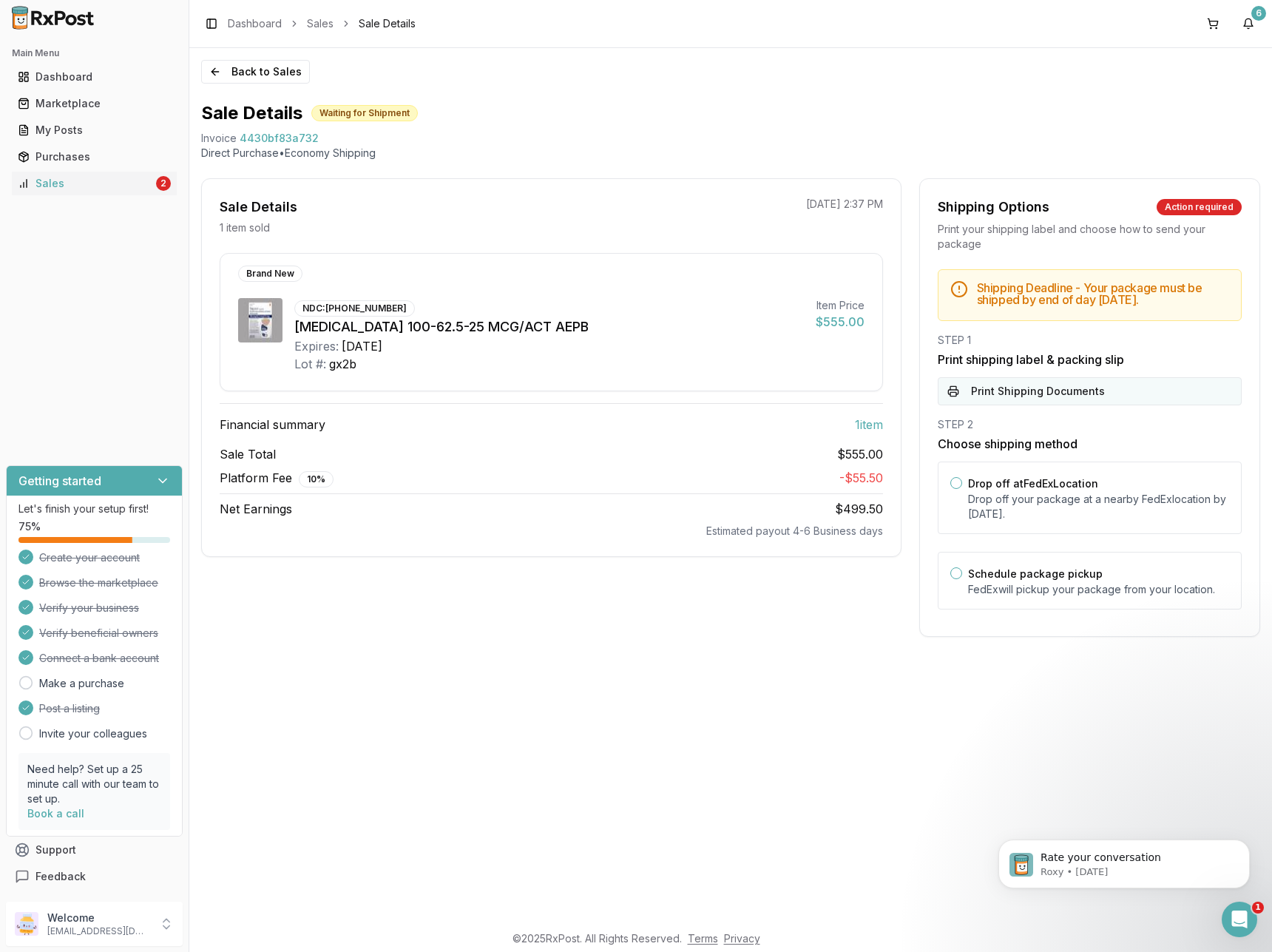
click at [1005, 397] on button "Print Shipping Documents" at bounding box center [1090, 391] width 303 height 28
click at [962, 574] on div "Schedule package pickup FedEx will pickup your package from your location." at bounding box center [1090, 580] width 303 height 58
